Goal: Transaction & Acquisition: Book appointment/travel/reservation

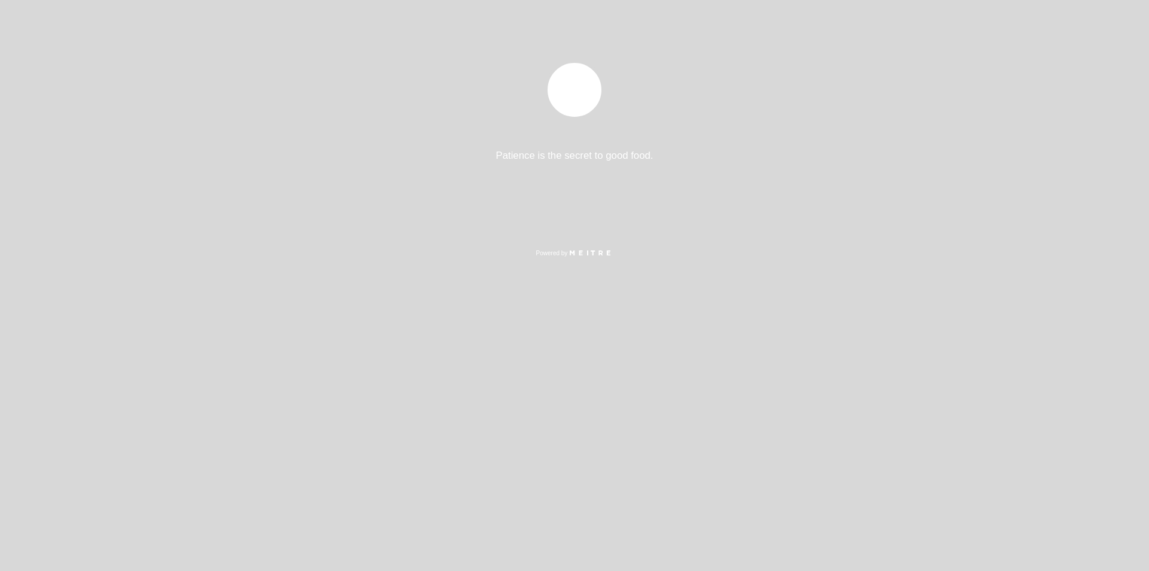
select select "es"
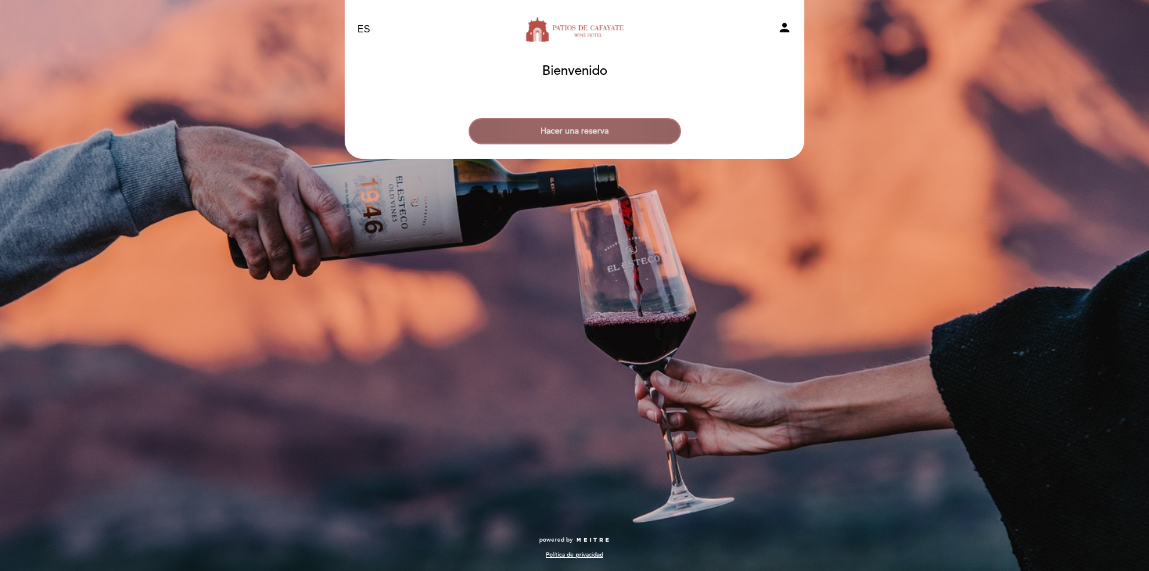
click at [570, 127] on button "Hacer una reserva" at bounding box center [575, 131] width 213 height 26
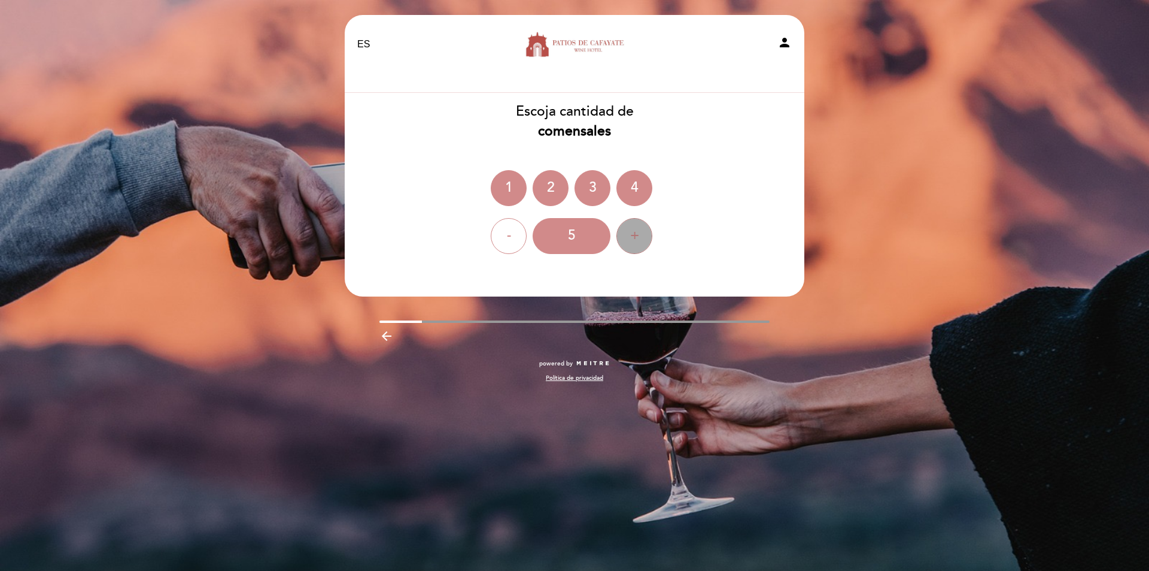
click at [635, 235] on div "+" at bounding box center [635, 236] width 36 height 36
click at [634, 236] on div "+" at bounding box center [635, 236] width 36 height 36
click at [575, 233] on div "8" at bounding box center [572, 236] width 78 height 36
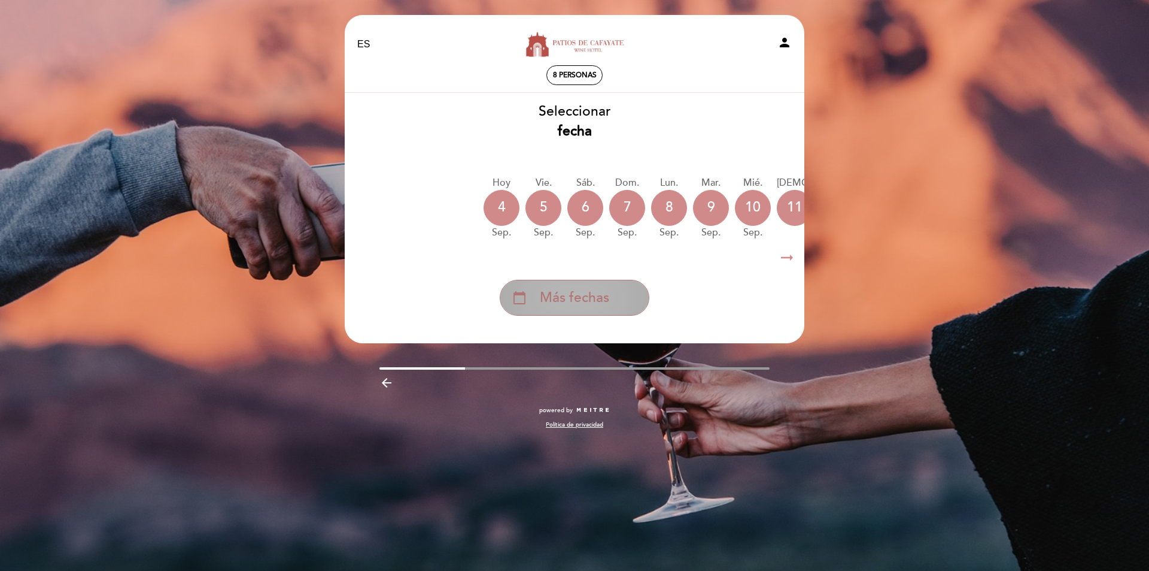
click at [566, 299] on span "Más fechas" at bounding box center [574, 298] width 69 height 20
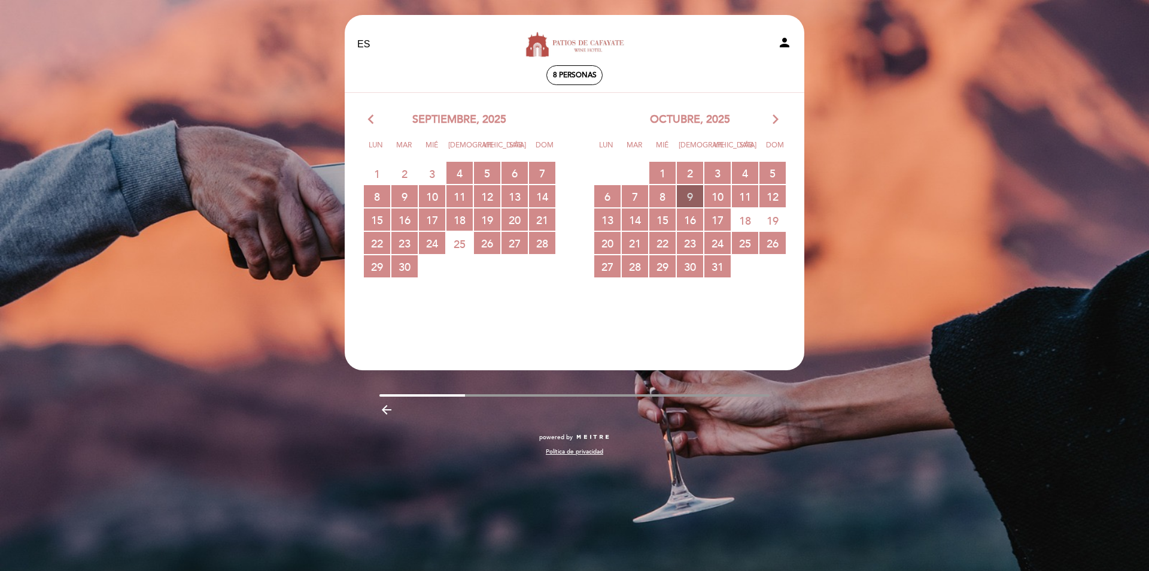
click at [688, 196] on span "9 RESERVAS DISPONIBLES" at bounding box center [690, 196] width 26 height 22
